Goal: Check status: Check status

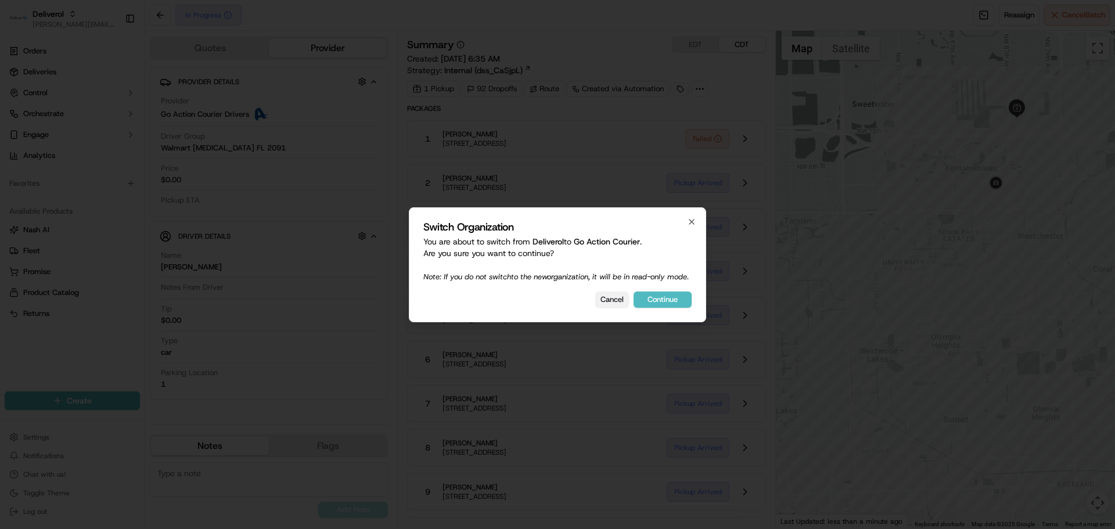
click at [619, 308] on button "Cancel" at bounding box center [612, 300] width 34 height 16
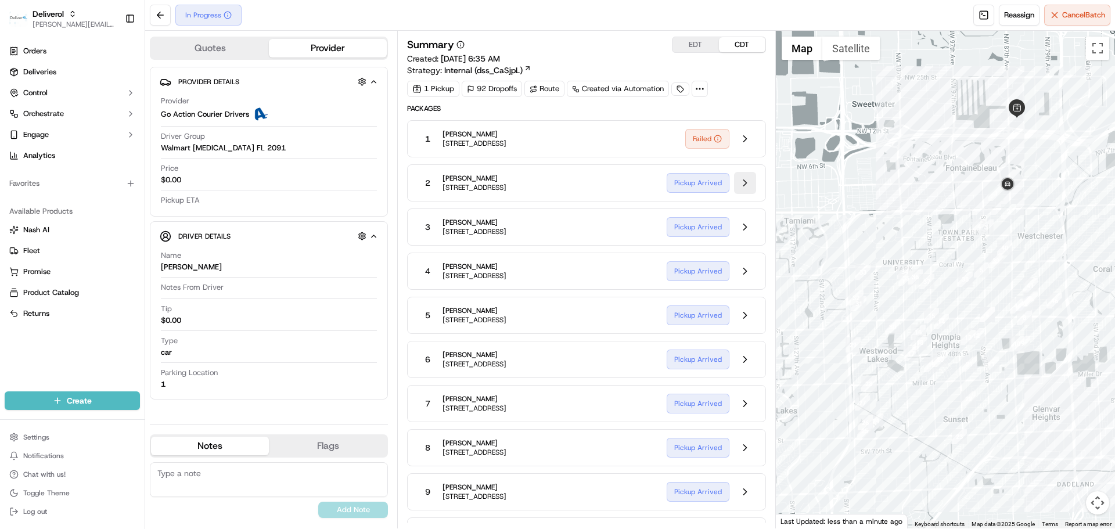
click at [747, 180] on button at bounding box center [745, 183] width 22 height 22
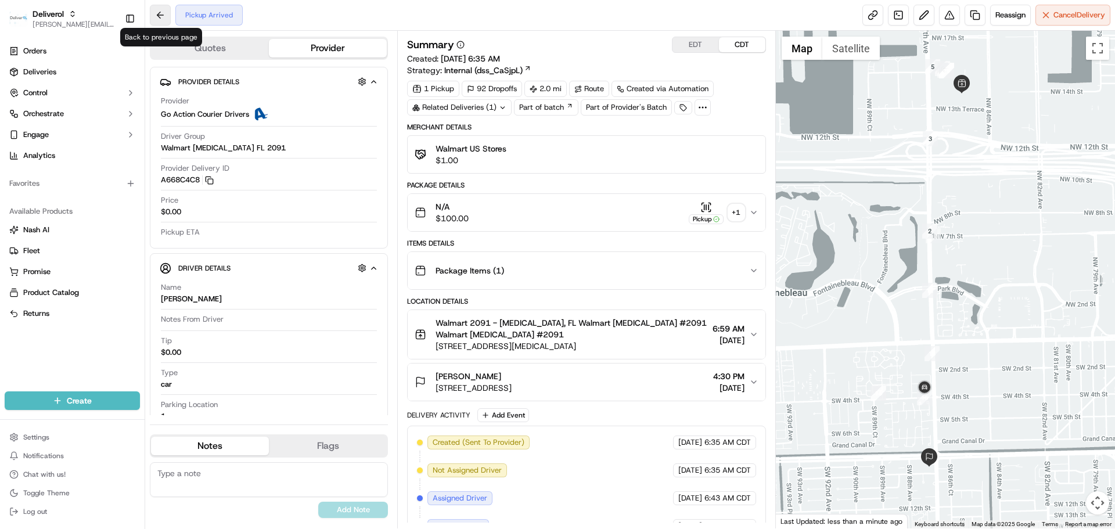
click at [156, 16] on button at bounding box center [160, 15] width 21 height 21
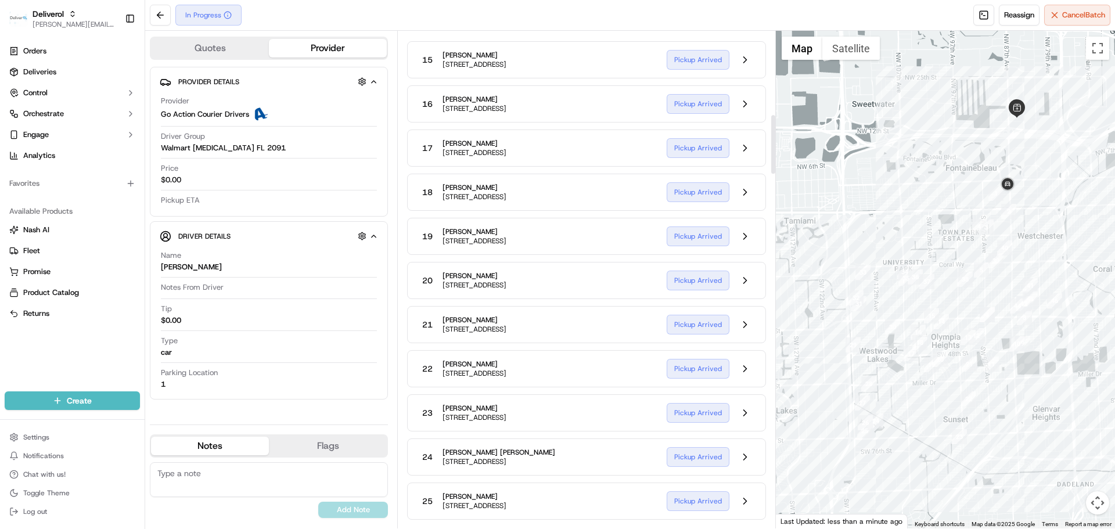
scroll to position [1104, 0]
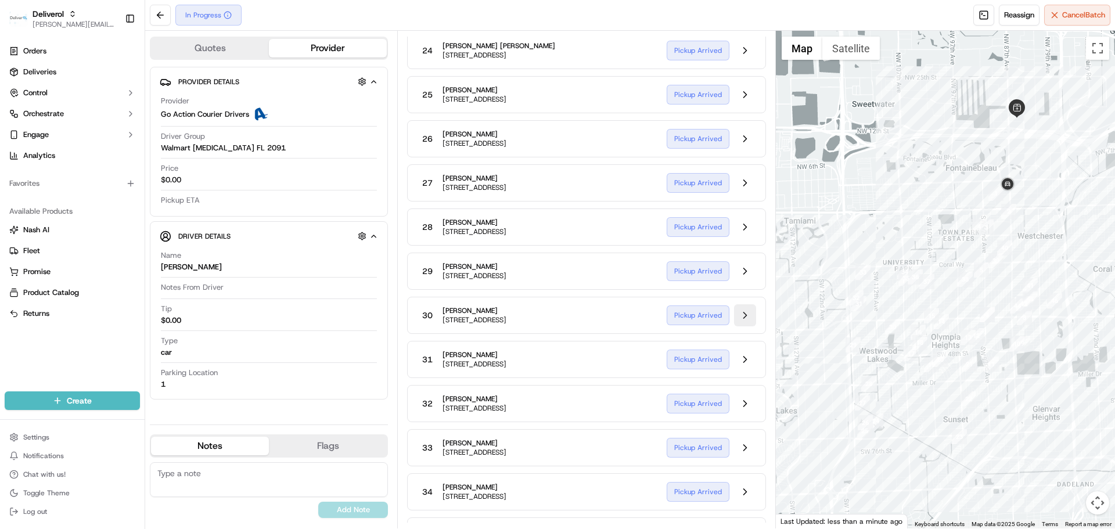
click at [741, 320] on button at bounding box center [745, 315] width 22 height 22
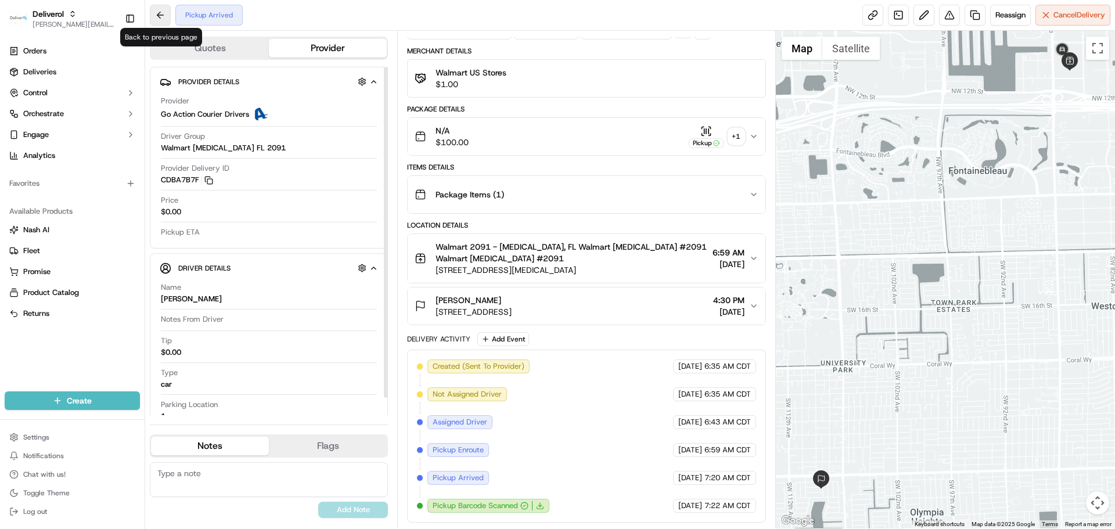
click at [162, 18] on button at bounding box center [160, 15] width 21 height 21
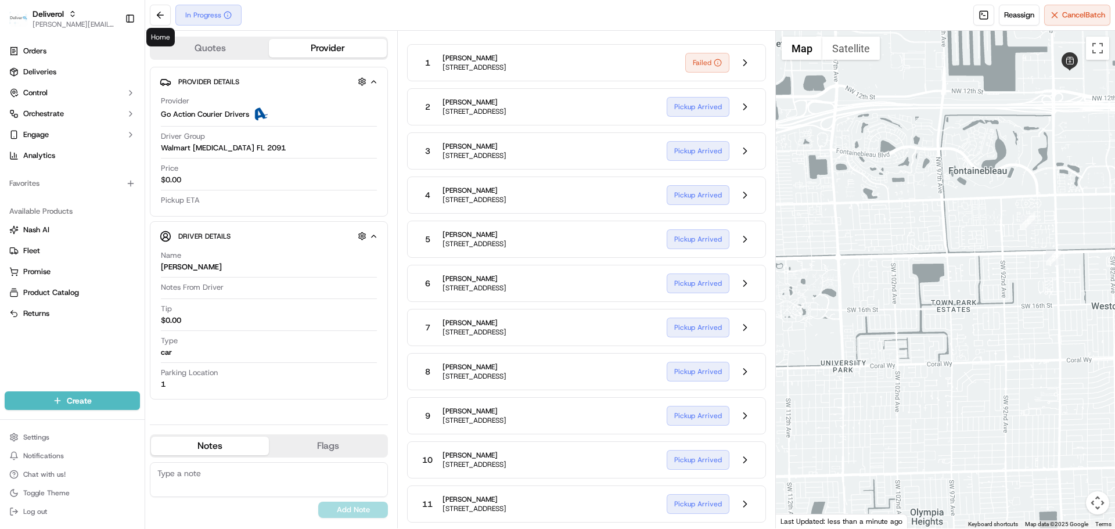
scroll to position [1104, 0]
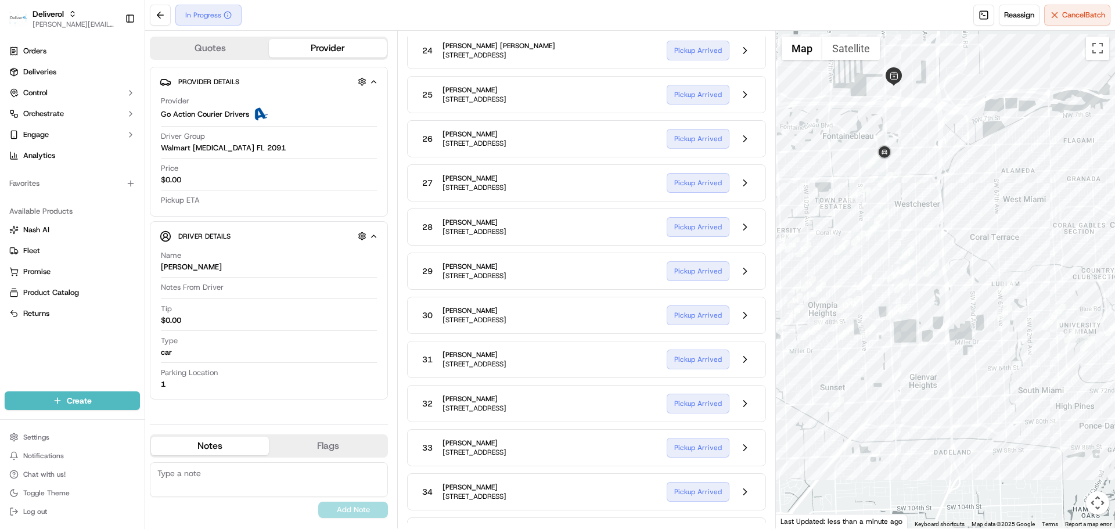
drag, startPoint x: 1020, startPoint y: 416, endPoint x: 888, endPoint y: 378, distance: 137.7
click at [888, 378] on div at bounding box center [946, 280] width 340 height 498
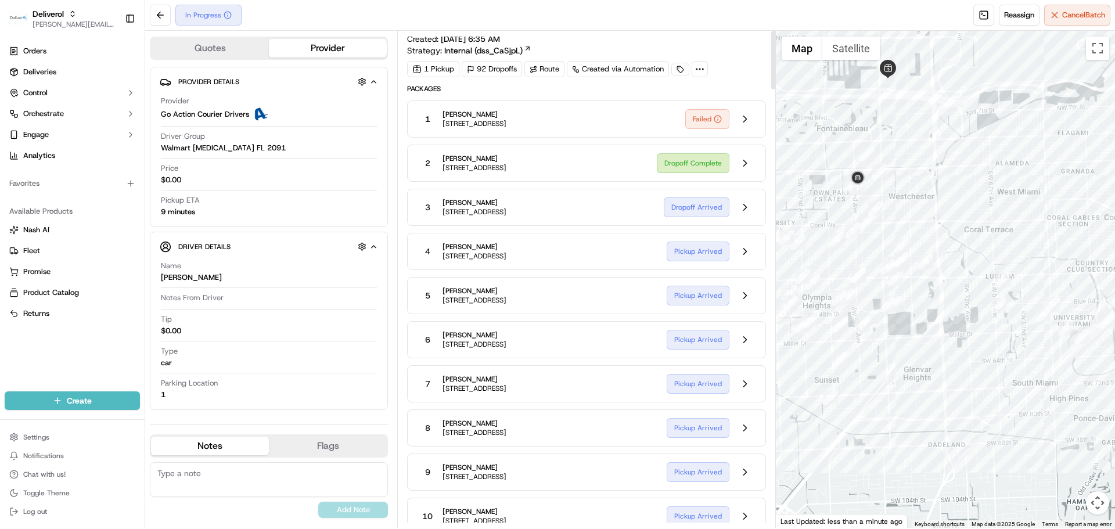
scroll to position [0, 0]
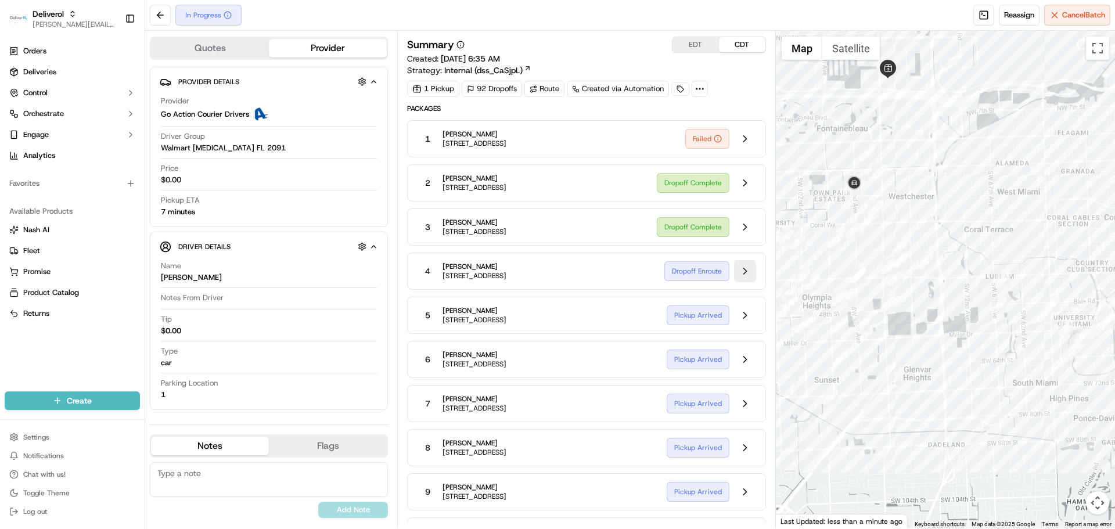
click at [748, 273] on button at bounding box center [745, 271] width 22 height 22
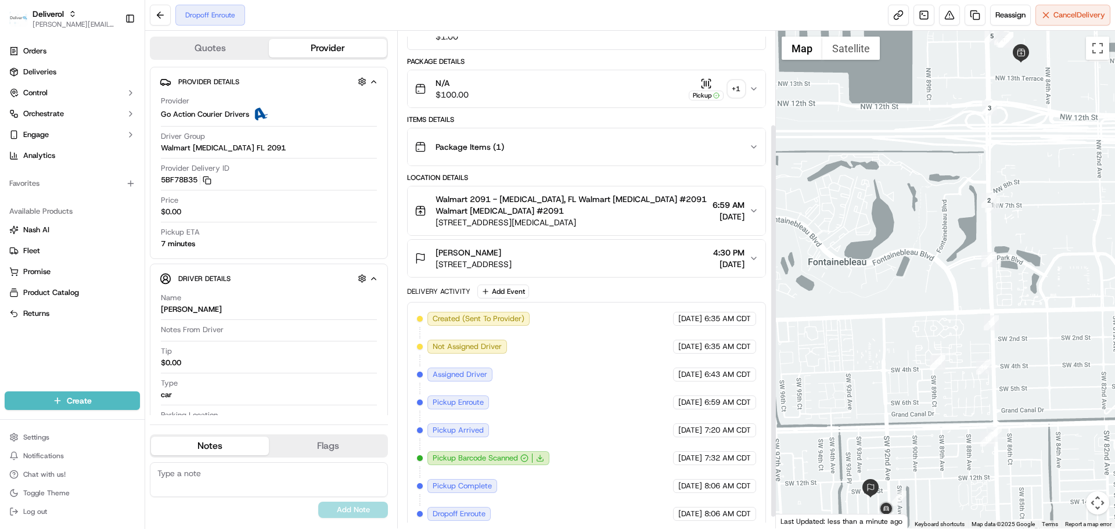
scroll to position [132, 0]
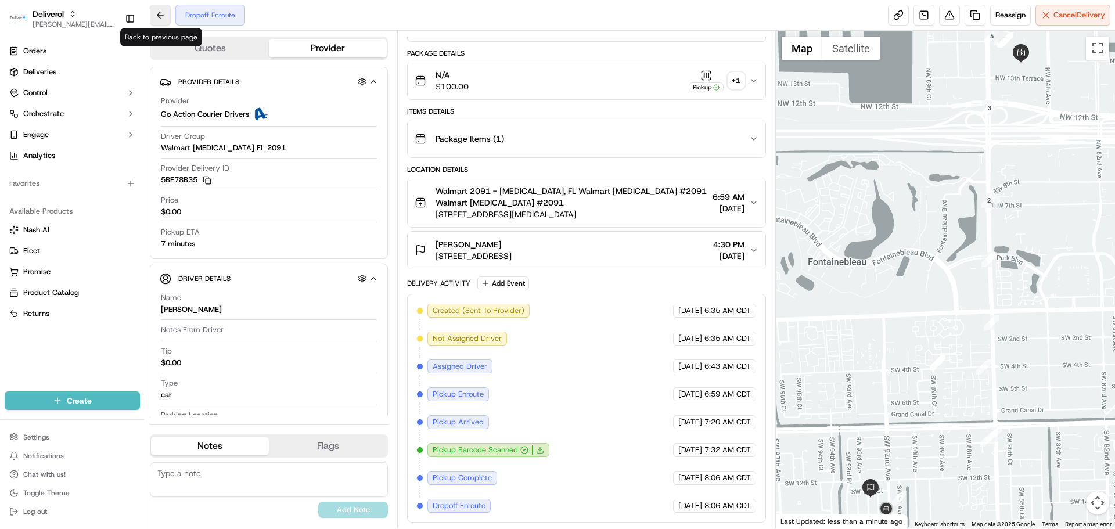
click at [160, 21] on button at bounding box center [160, 15] width 21 height 21
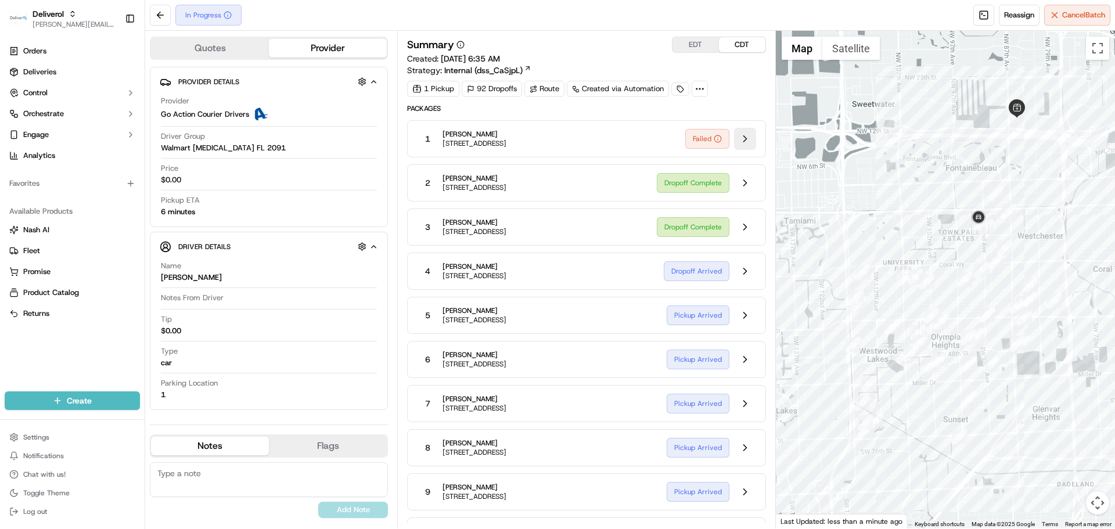
click at [744, 135] on button at bounding box center [745, 139] width 22 height 22
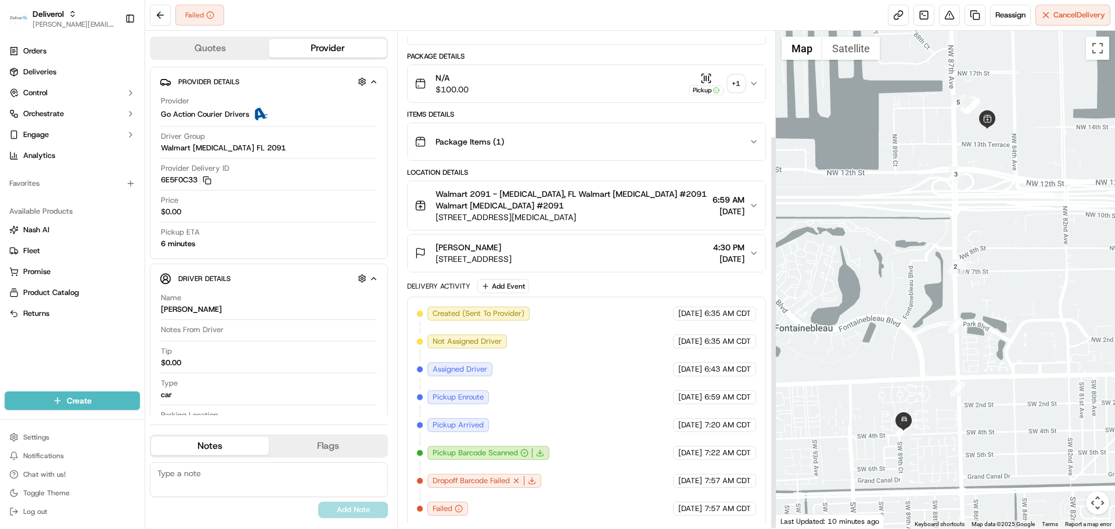
scroll to position [132, 0]
